Goal: Task Accomplishment & Management: Manage account settings

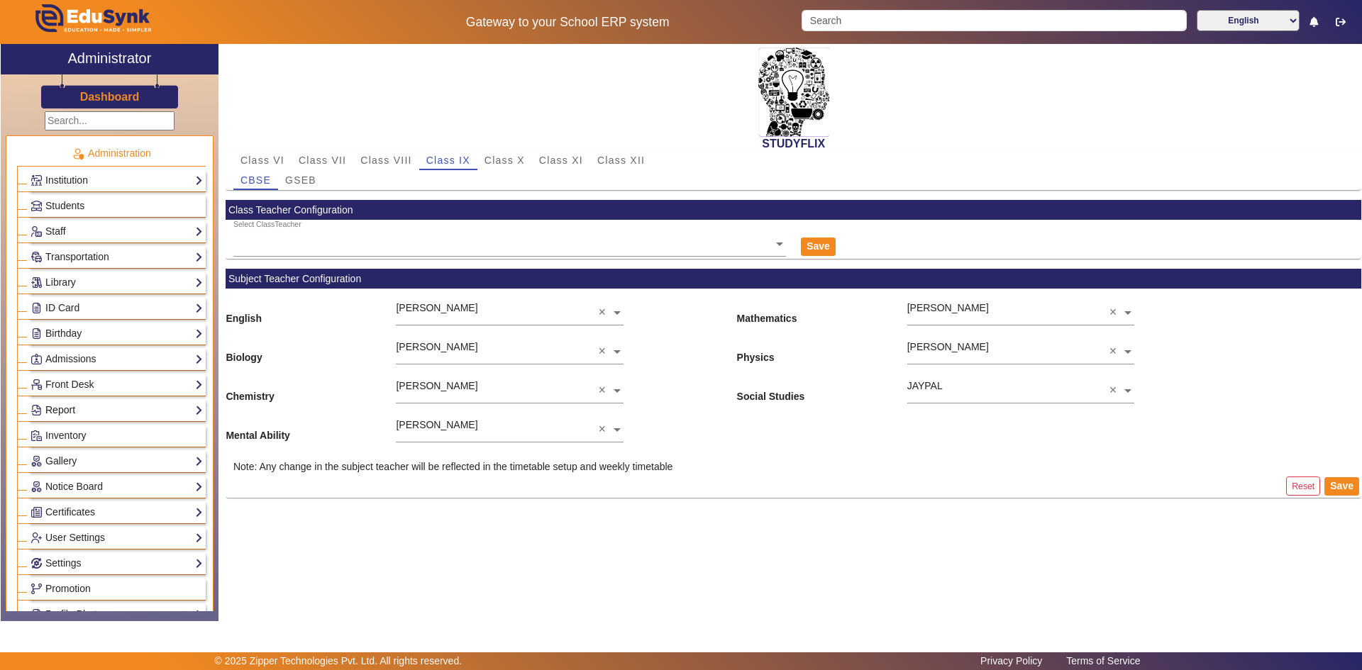
click at [62, 402] on link "Report" at bounding box center [116, 410] width 172 height 16
click at [60, 445] on link "App Invites" at bounding box center [62, 445] width 49 height 11
select select
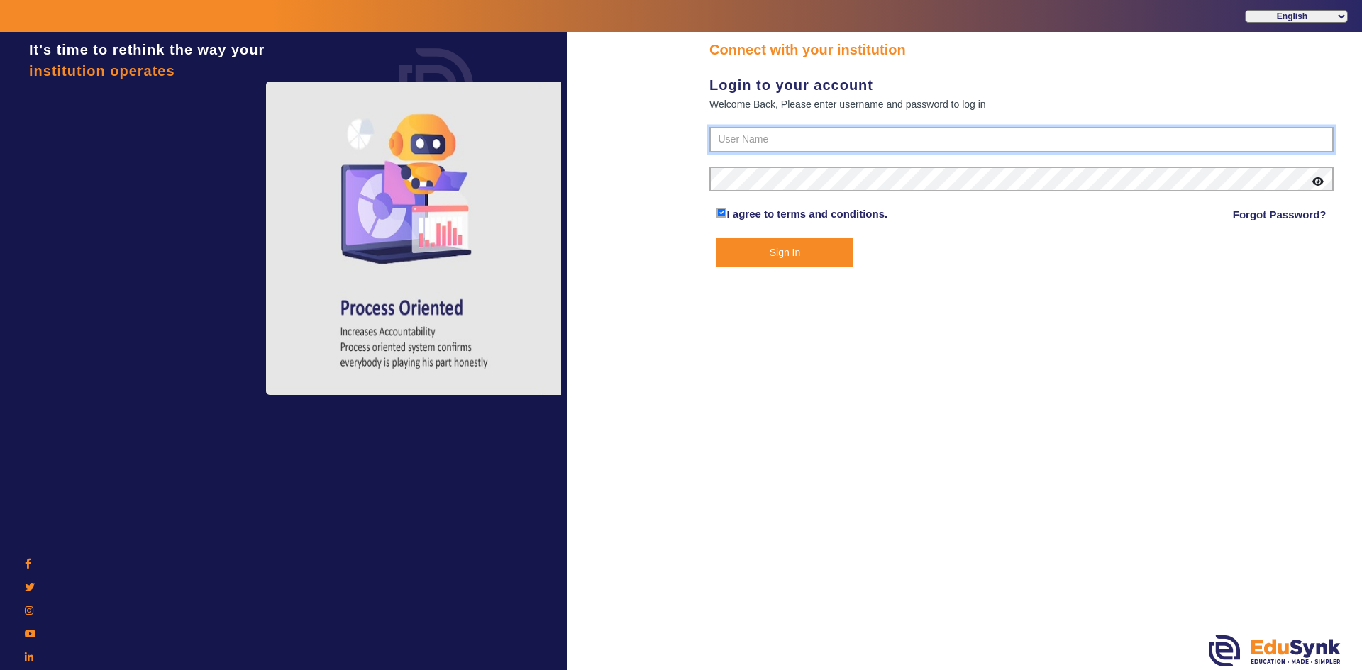
type input "6354922771"
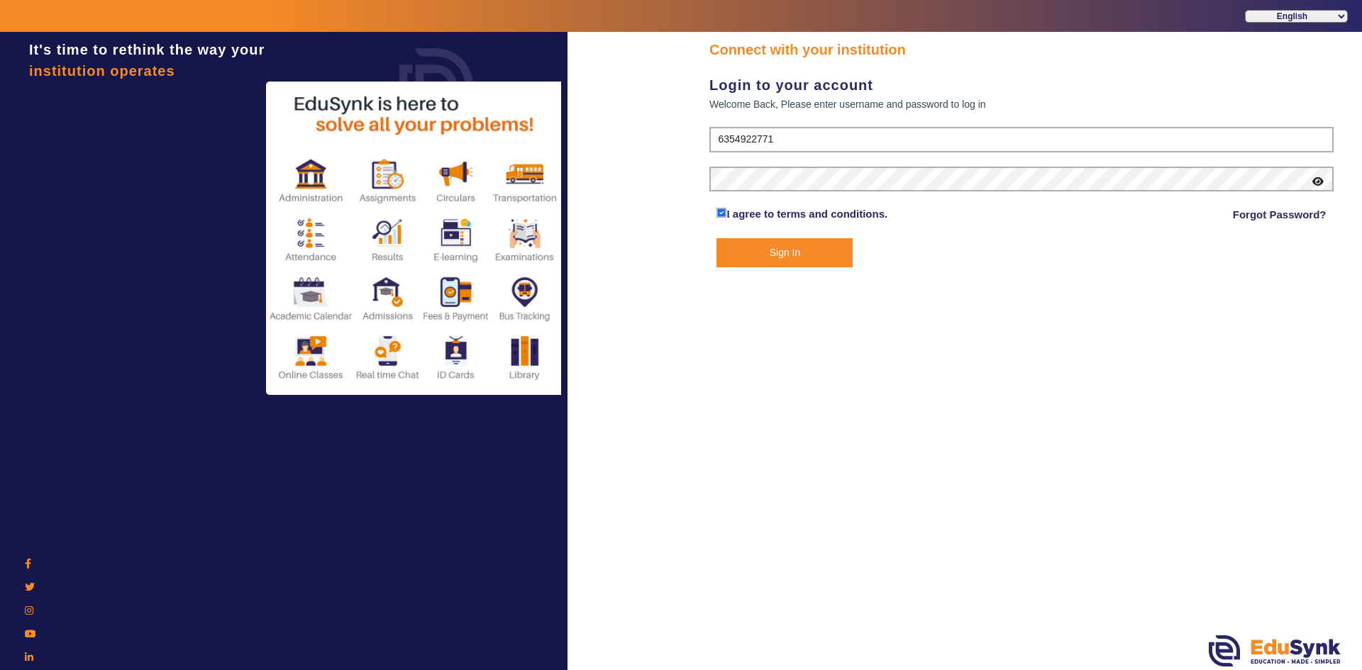
click at [818, 248] on button "Sign In" at bounding box center [784, 252] width 136 height 29
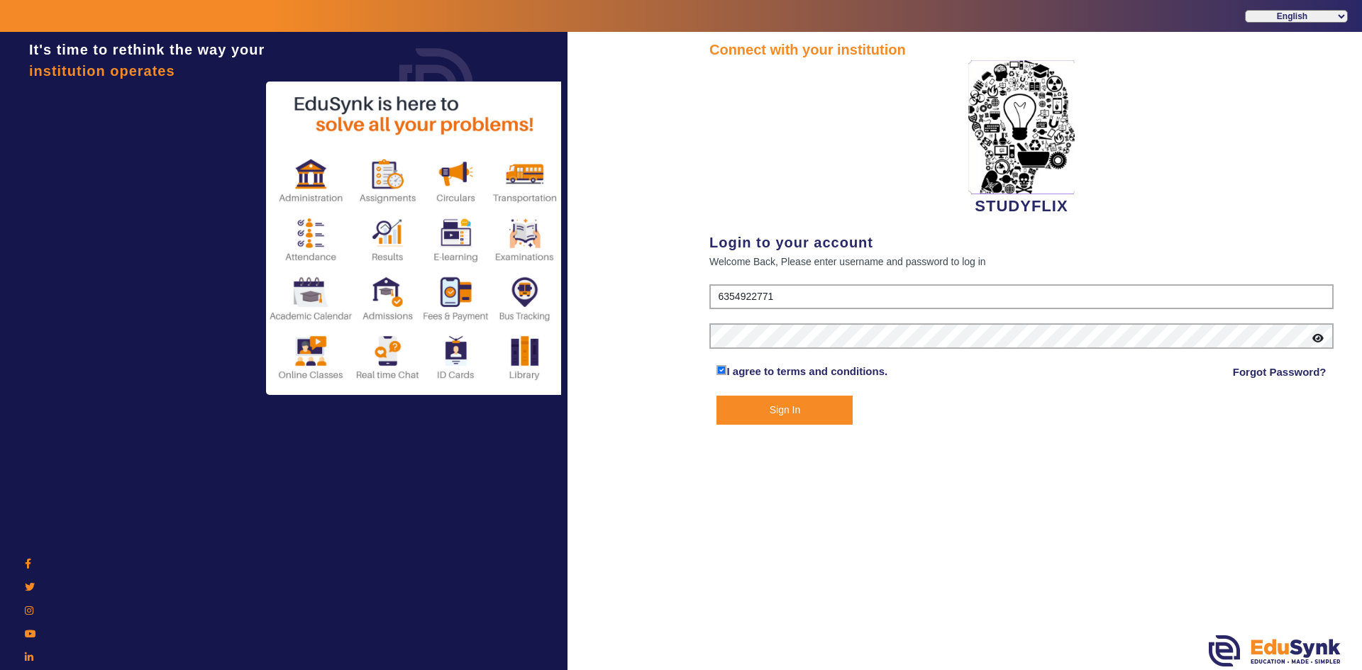
click at [760, 405] on button "Sign In" at bounding box center [784, 410] width 136 height 29
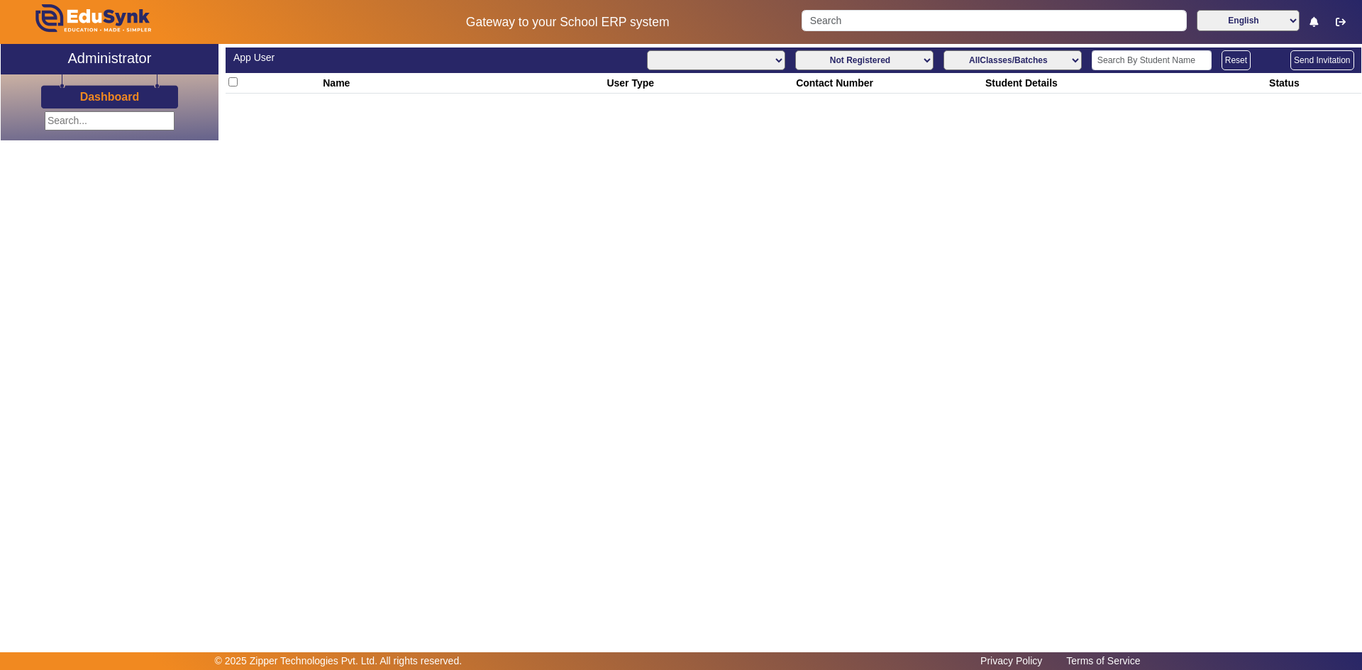
select select "All"
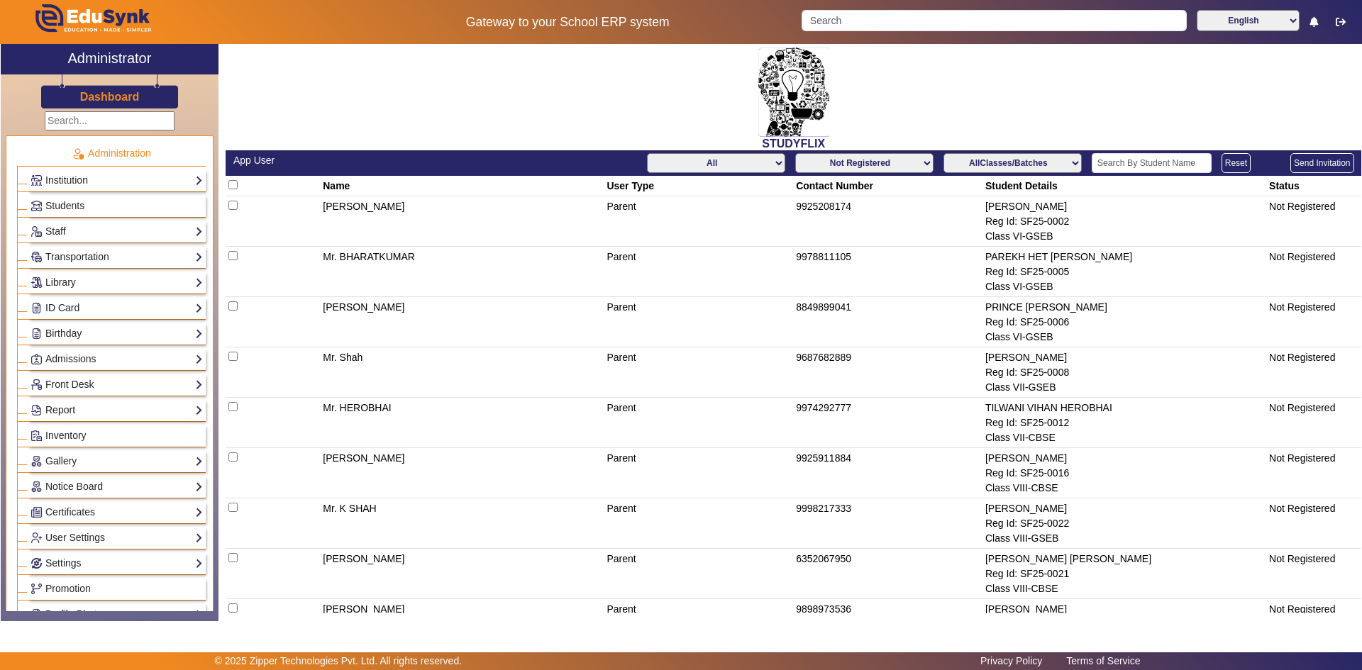
click at [56, 410] on link "Report" at bounding box center [116, 410] width 172 height 16
click at [53, 443] on link "App Invites" at bounding box center [62, 445] width 49 height 11
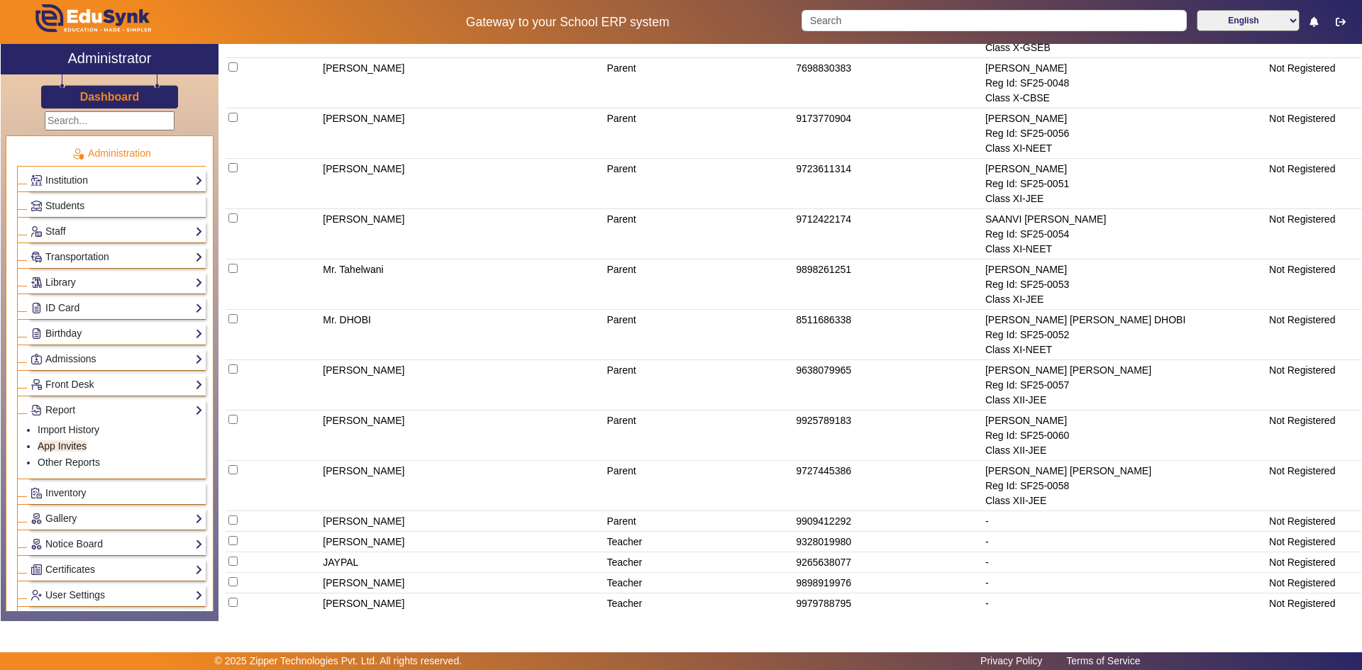
scroll to position [1458, 0]
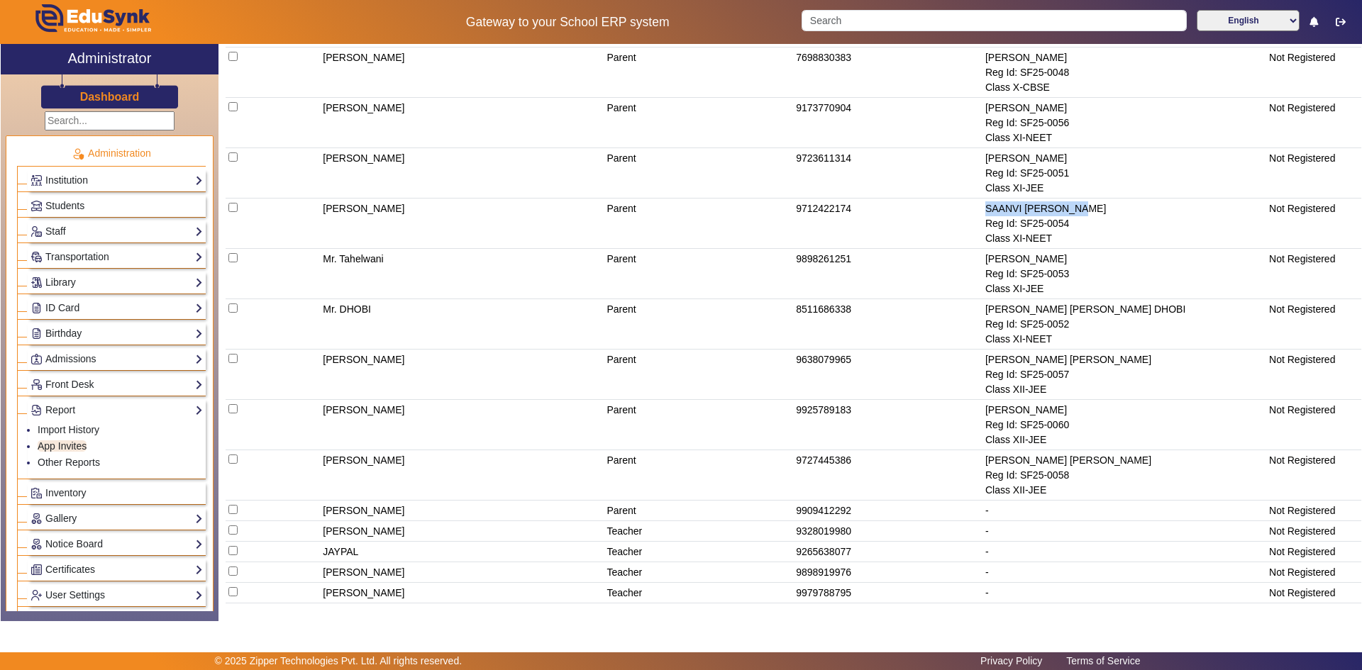
drag, startPoint x: 978, startPoint y: 209, endPoint x: 1086, endPoint y: 214, distance: 107.9
click at [1086, 214] on td "SAANVI [PERSON_NAME] Reg Id: SF25-0054 Class XI-NEET" at bounding box center [1124, 224] width 284 height 50
drag, startPoint x: 977, startPoint y: 155, endPoint x: 1065, endPoint y: 178, distance: 90.8
click at [1065, 178] on tr "[PERSON_NAME] Parent 9723611314 [PERSON_NAME] Reg Id: SF25-0051 Class XI-JEE No…" at bounding box center [793, 173] width 1135 height 50
drag, startPoint x: 791, startPoint y: 159, endPoint x: 850, endPoint y: 162, distance: 58.3
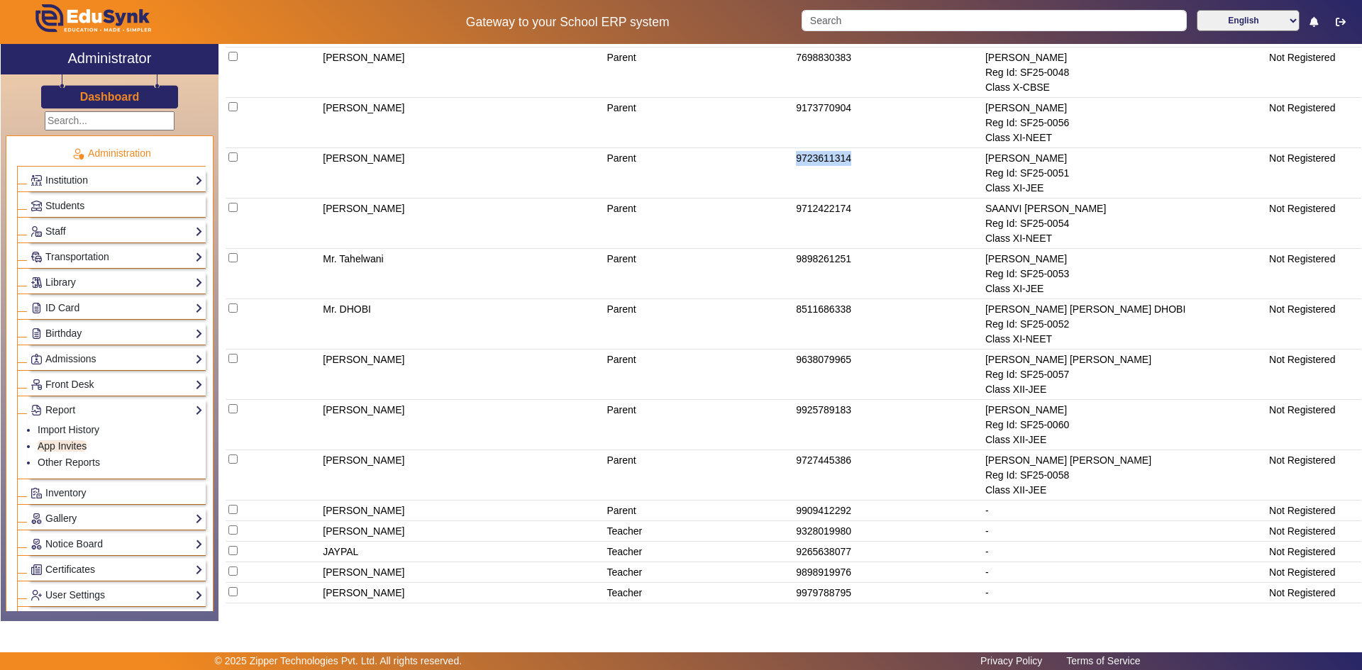
click at [850, 162] on td "9723611314" at bounding box center [888, 173] width 189 height 50
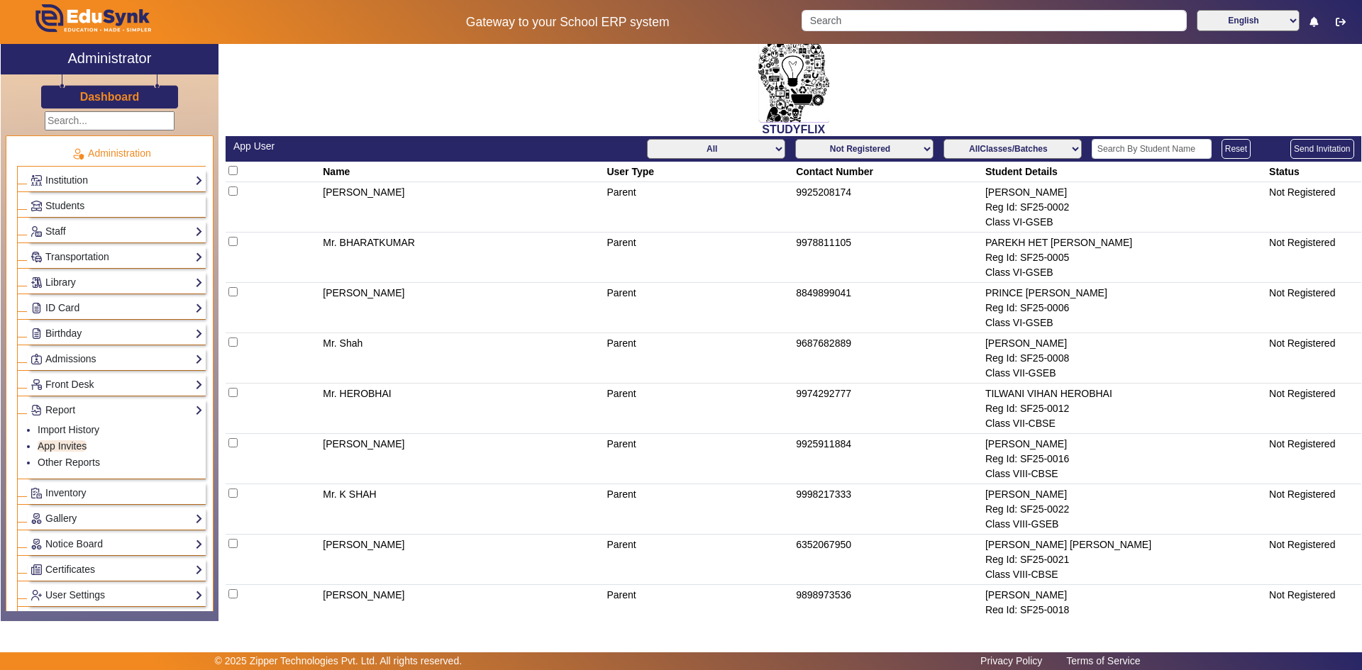
scroll to position [0, 0]
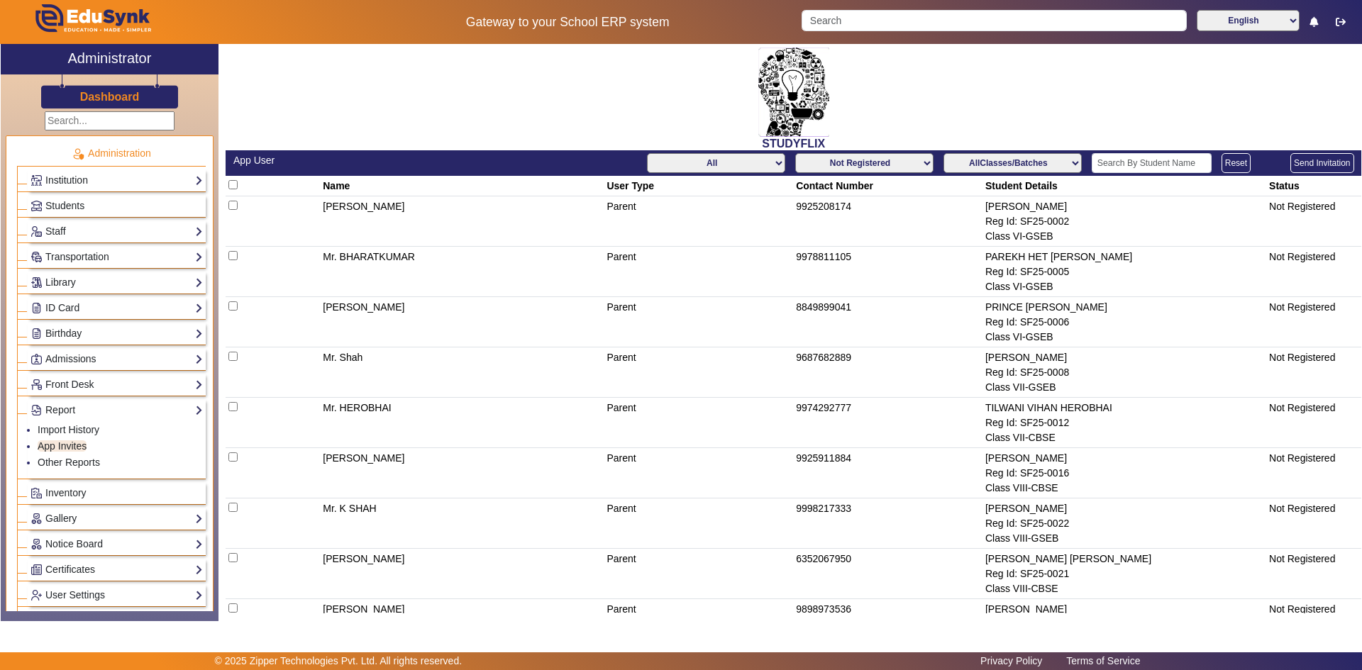
click at [917, 167] on select "Not Registered Registered" at bounding box center [864, 163] width 138 height 20
select select "registered"
click at [795, 153] on select "Not Registered Registered" at bounding box center [864, 163] width 138 height 20
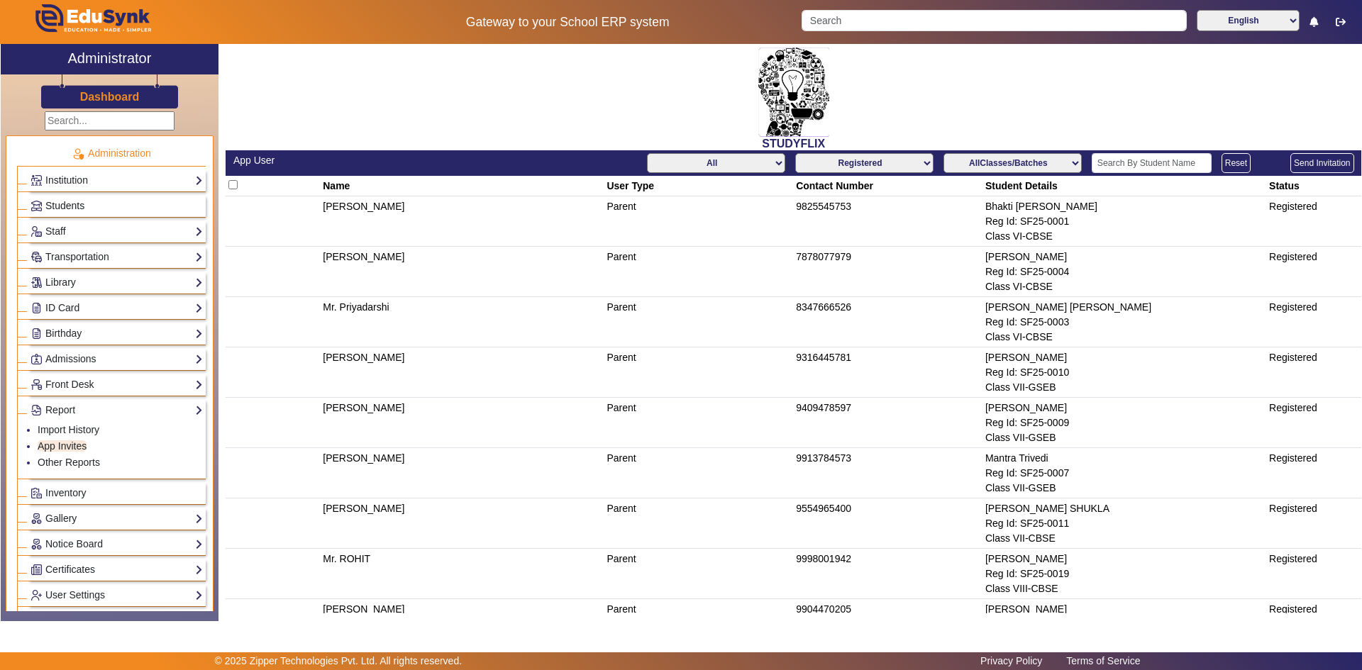
click at [84, 211] on link "Students" at bounding box center [116, 206] width 172 height 16
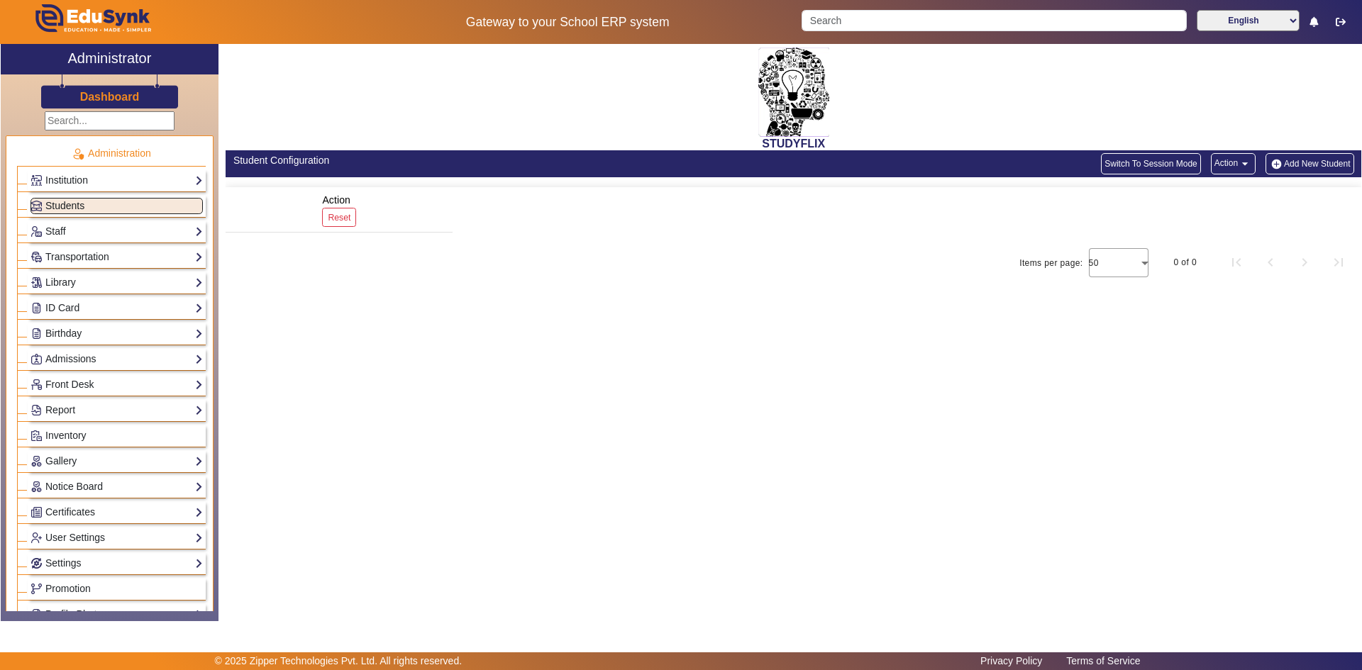
click at [74, 204] on span "Students" at bounding box center [64, 205] width 39 height 11
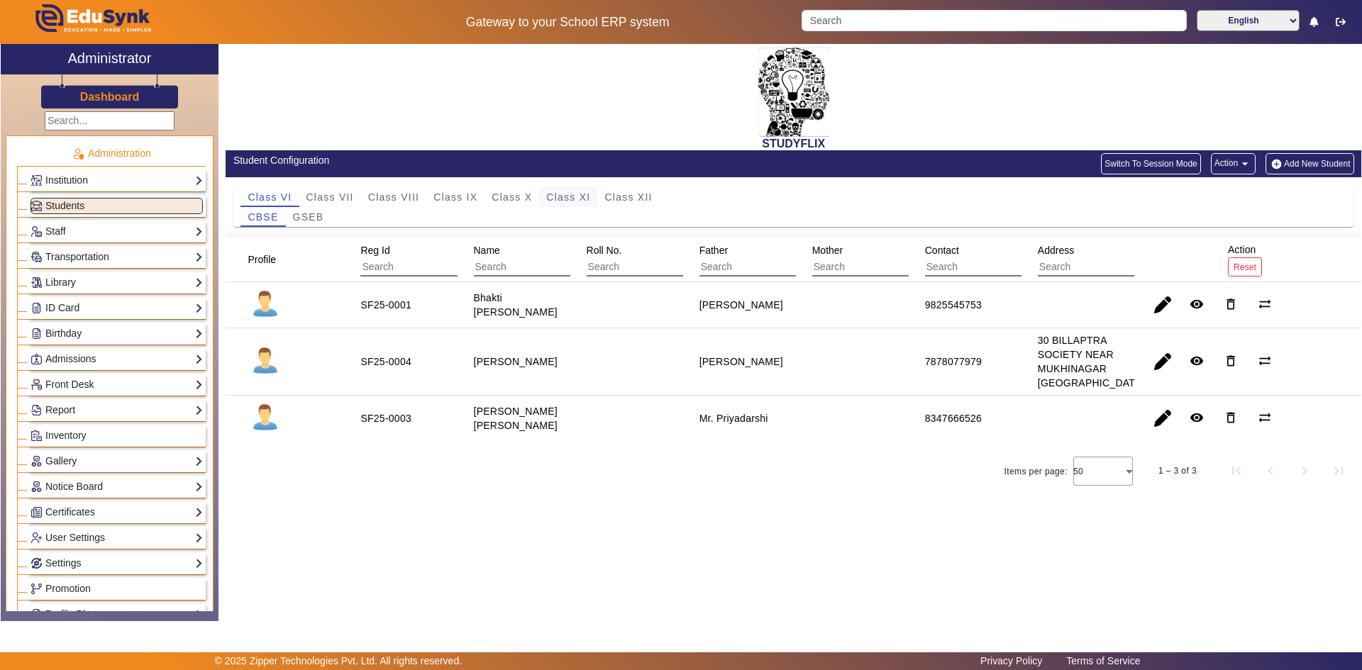
click at [585, 201] on span "Class XI" at bounding box center [568, 197] width 44 height 10
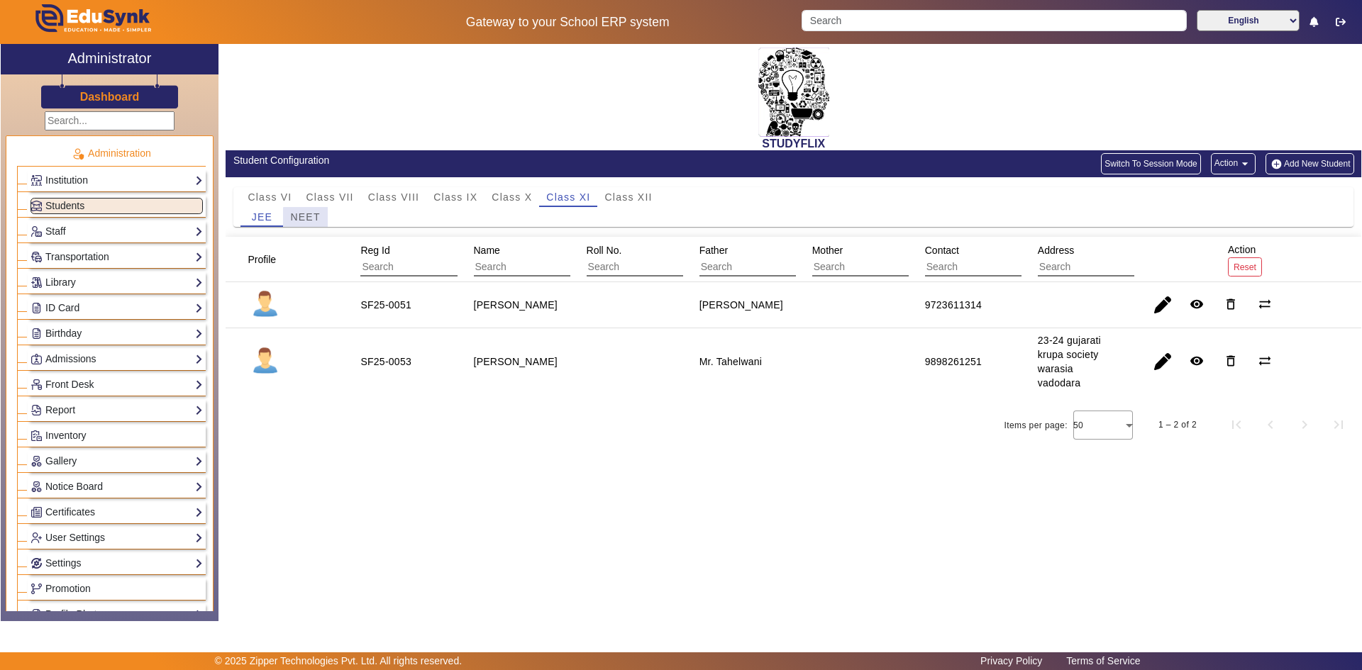
click at [312, 217] on span "NEET" at bounding box center [305, 217] width 30 height 10
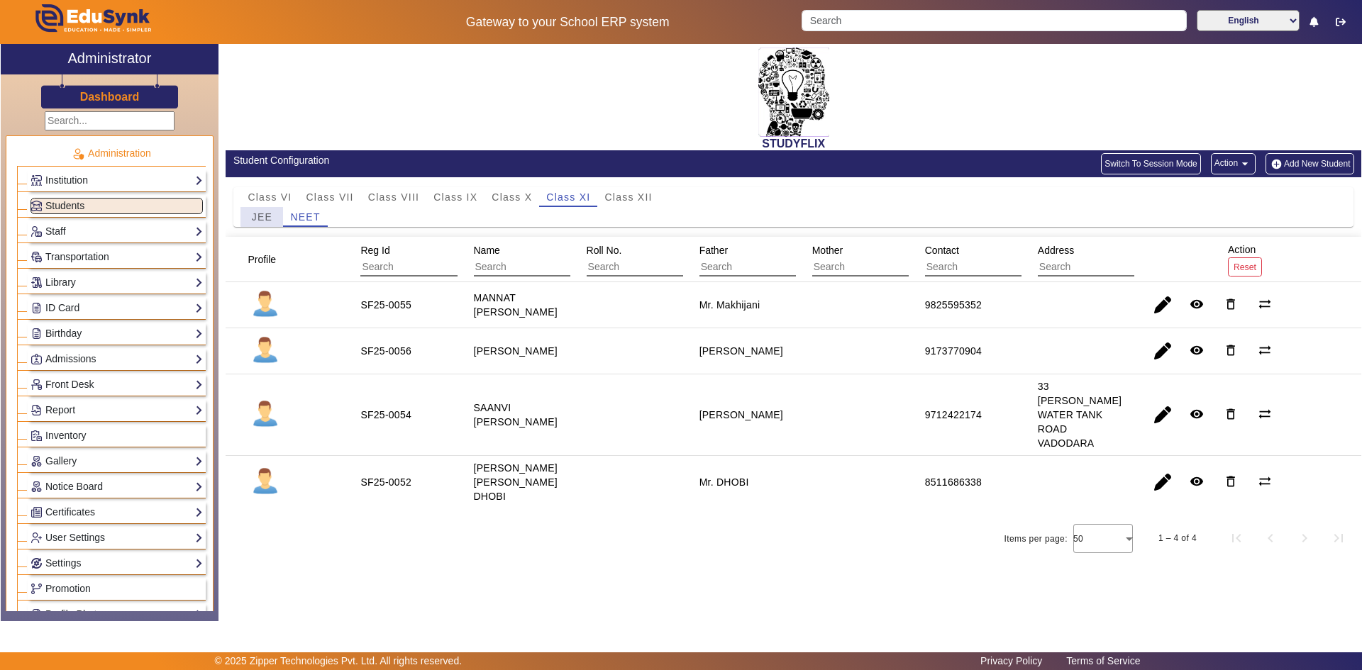
click at [267, 212] on span "JEE" at bounding box center [262, 217] width 21 height 10
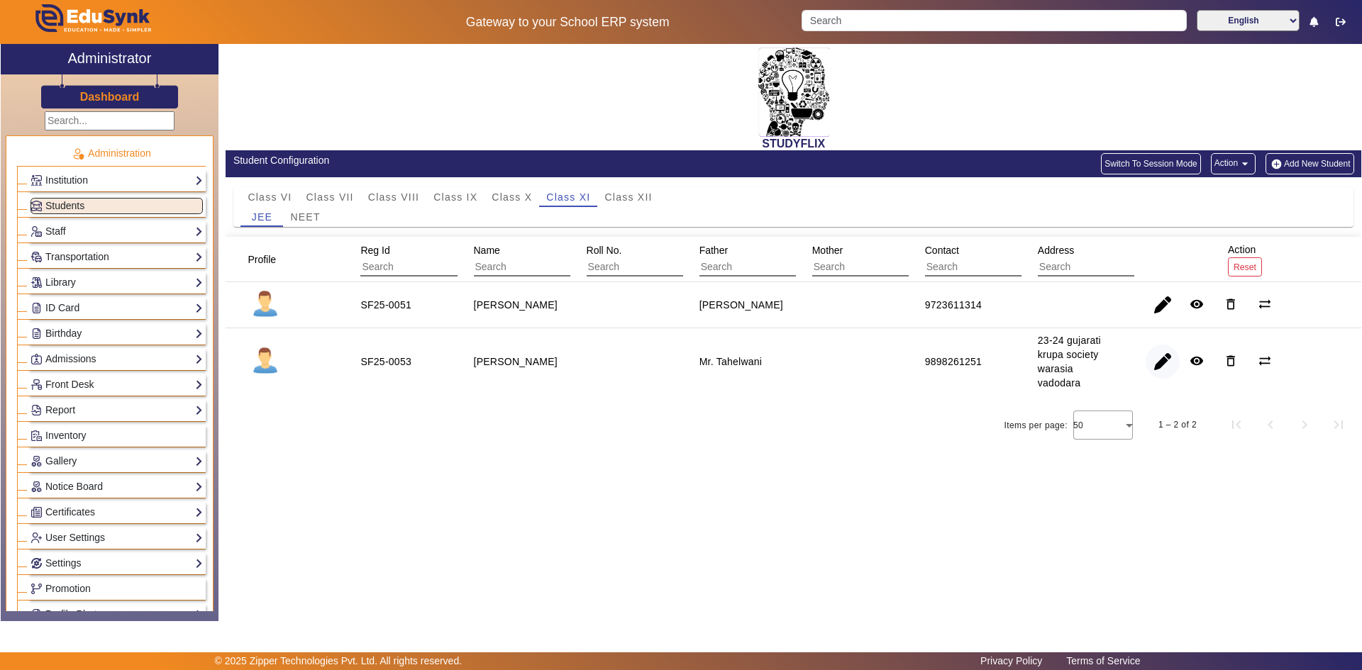
click at [1155, 363] on span "button" at bounding box center [1162, 362] width 34 height 34
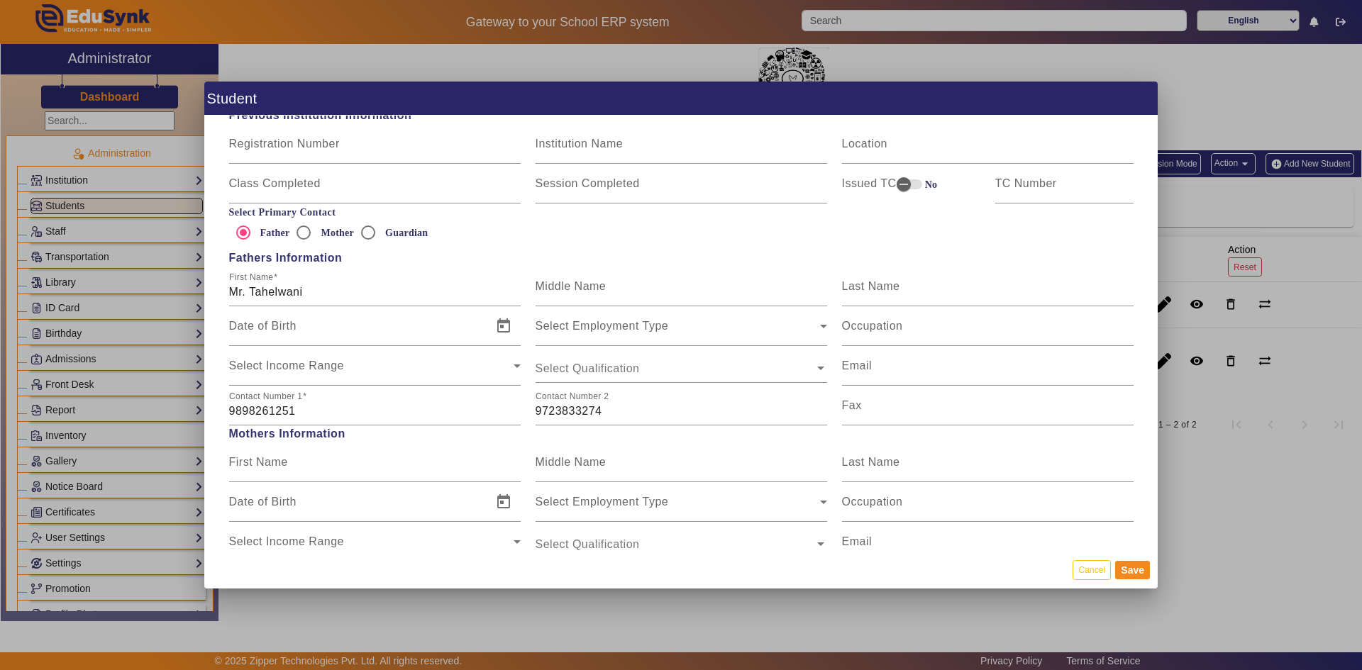
scroll to position [1064, 0]
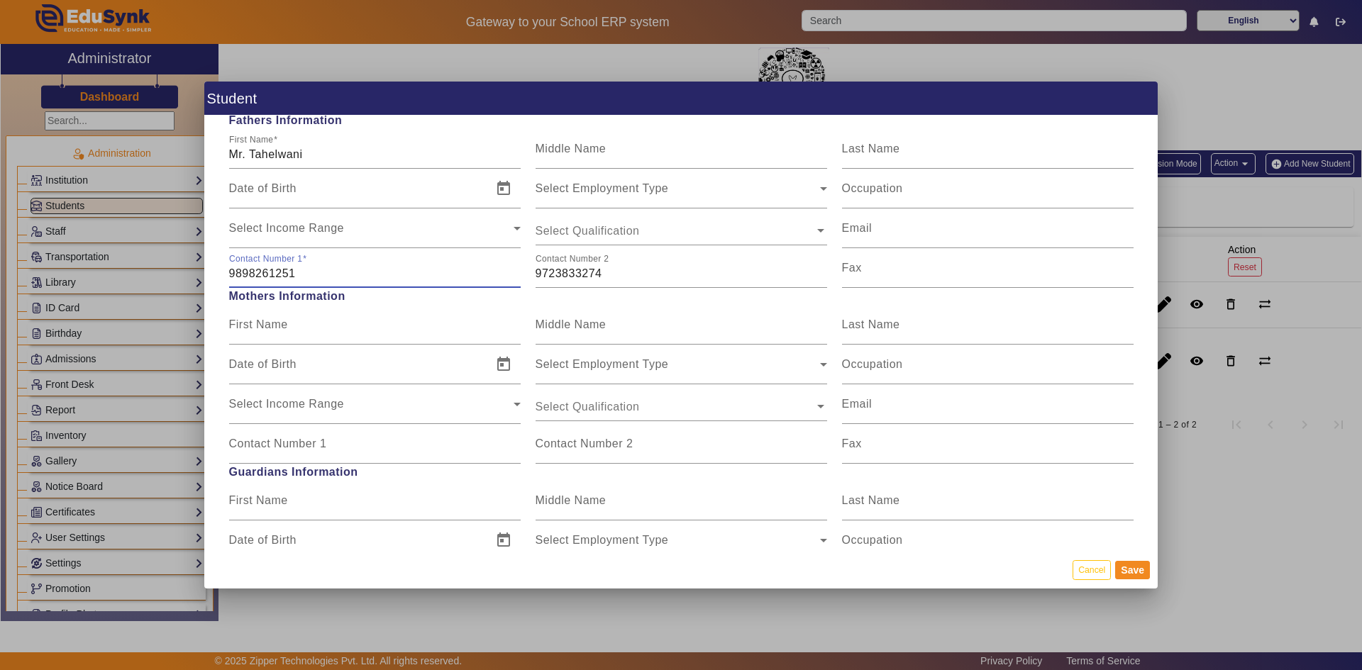
drag, startPoint x: 302, startPoint y: 276, endPoint x: 214, endPoint y: 271, distance: 88.1
click at [214, 271] on div "Personal Information First Name [PERSON_NAME] Middle Name [PERSON_NAME] Last Na…" at bounding box center [680, 333] width 953 height 435
click at [618, 274] on input "9723833274" at bounding box center [680, 273] width 291 height 17
paste input "9898261251"
drag, startPoint x: 601, startPoint y: 269, endPoint x: 512, endPoint y: 276, distance: 89.6
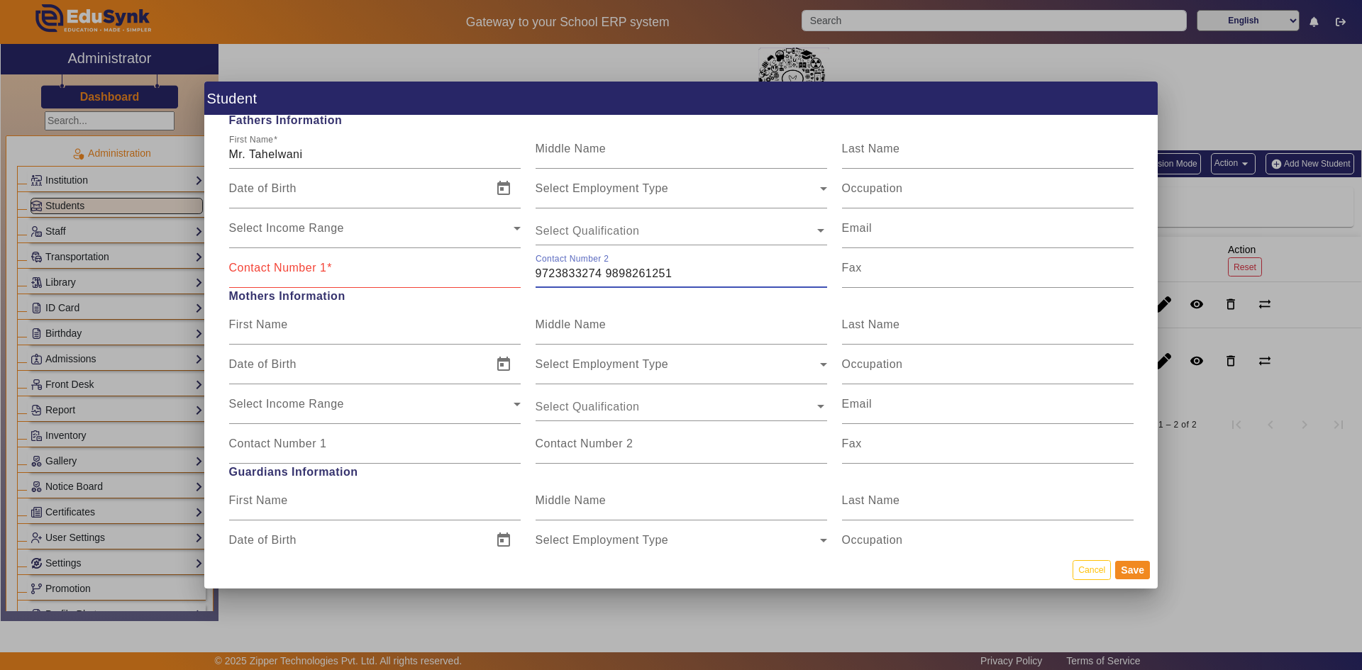
click at [512, 276] on div "Contact Number 1 Contact Number [PHONE_NUMBER] [PHONE_NUMBER] Fax" at bounding box center [680, 268] width 919 height 40
type input "9898261251"
click at [365, 274] on input "Contact Number 1" at bounding box center [374, 273] width 291 height 17
paste input "9723833274"
type input "9723833274"
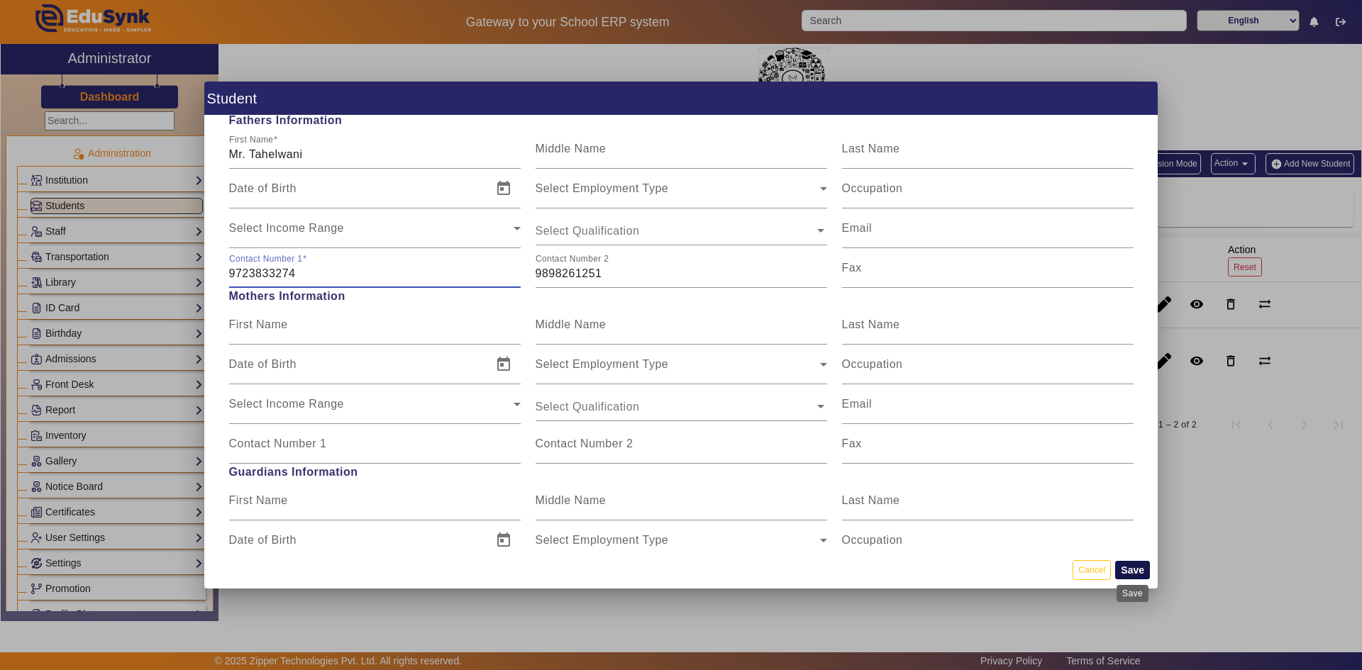
click at [1127, 569] on button "Save" at bounding box center [1132, 570] width 35 height 18
click at [1127, 570] on button "Save" at bounding box center [1132, 570] width 35 height 18
click at [1128, 575] on button "Save" at bounding box center [1132, 570] width 35 height 18
click at [1132, 569] on button "Save" at bounding box center [1132, 570] width 35 height 18
